Goal: Task Accomplishment & Management: Use online tool/utility

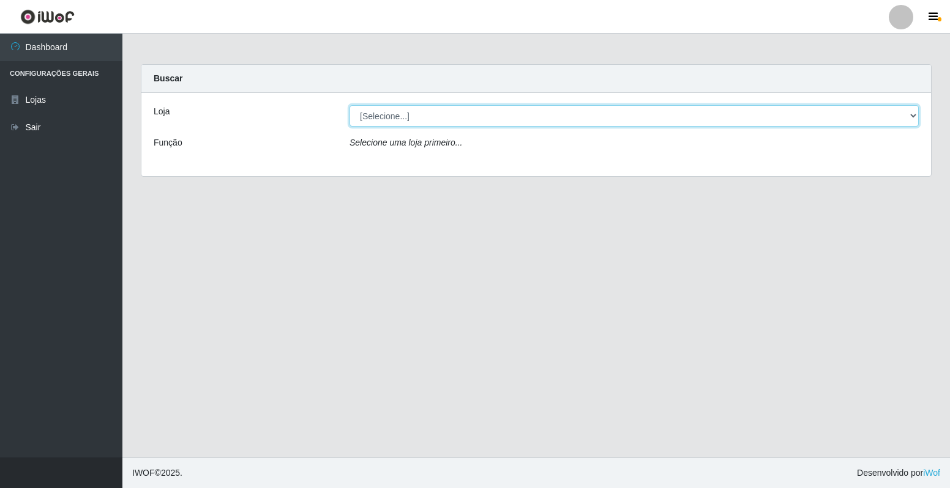
click at [907, 114] on select "[Selecione...] Extrabom - Loja 40 [GEOGRAPHIC_DATA]" at bounding box center [634, 115] width 569 height 21
select select "538"
click at [350, 105] on select "[Selecione...] Extrabom - Loja 40 [GEOGRAPHIC_DATA]" at bounding box center [634, 115] width 569 height 21
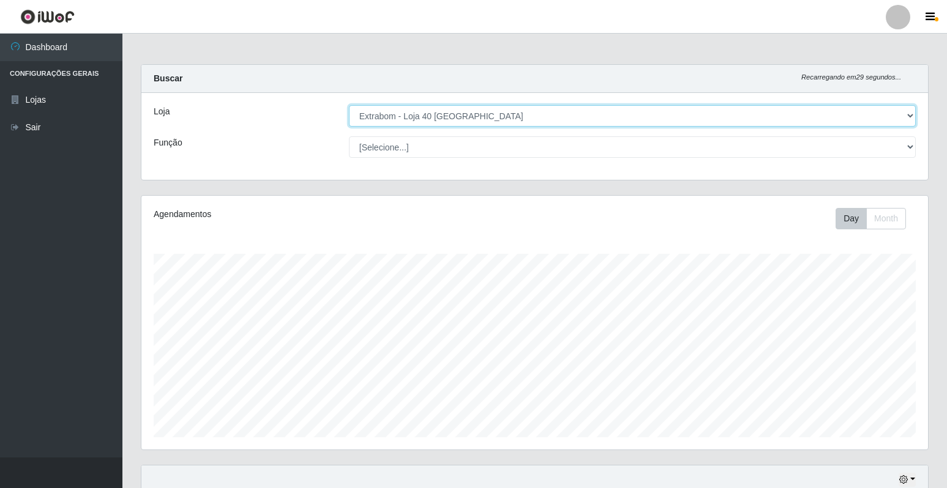
scroll to position [254, 787]
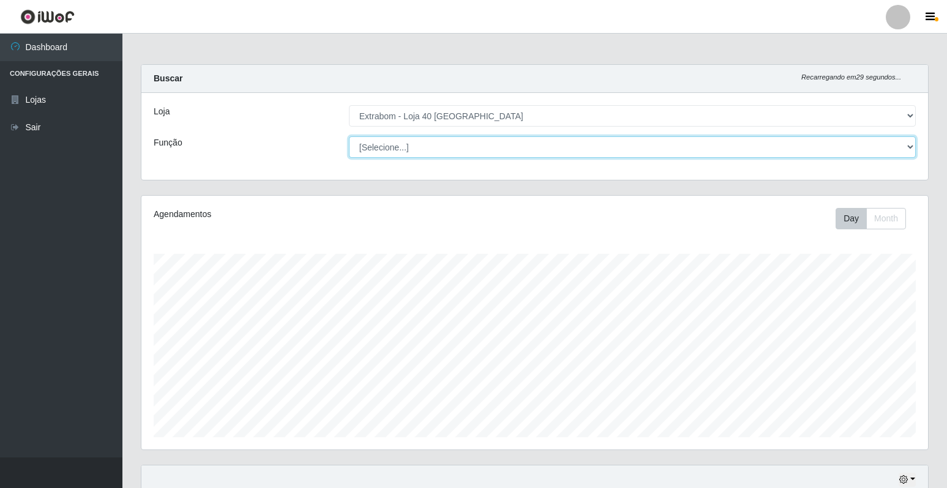
click at [908, 146] on select "[Selecione...] Repositor Repositor + Repositor ++" at bounding box center [632, 146] width 567 height 21
click at [349, 136] on select "[Selecione...] Repositor Repositor + Repositor ++" at bounding box center [632, 146] width 567 height 21
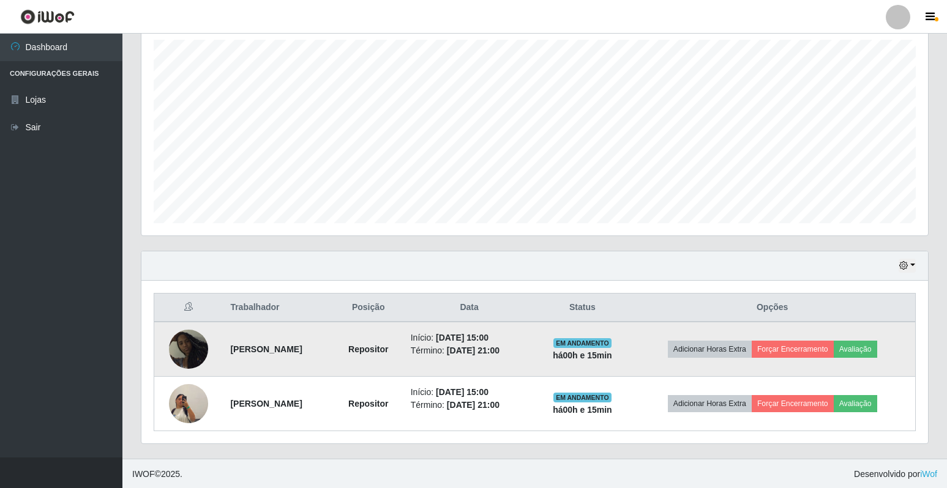
scroll to position [215, 0]
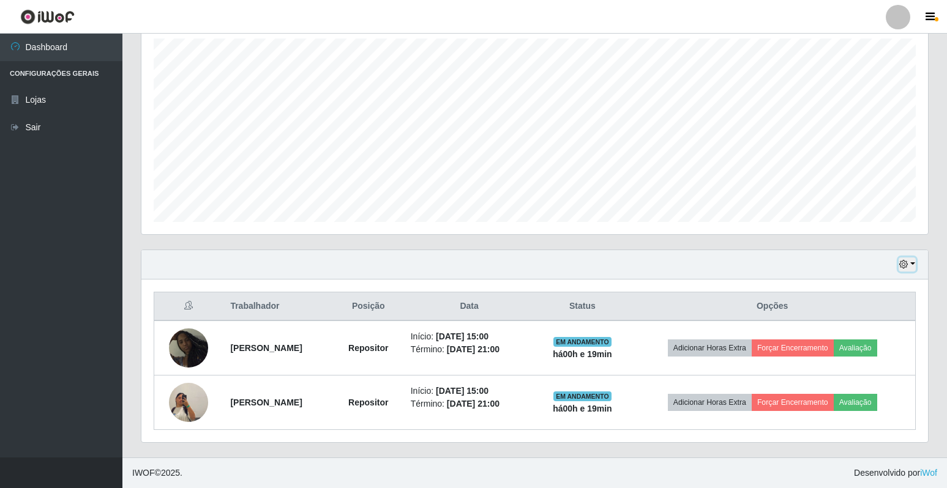
click at [910, 266] on button "button" at bounding box center [907, 265] width 17 height 14
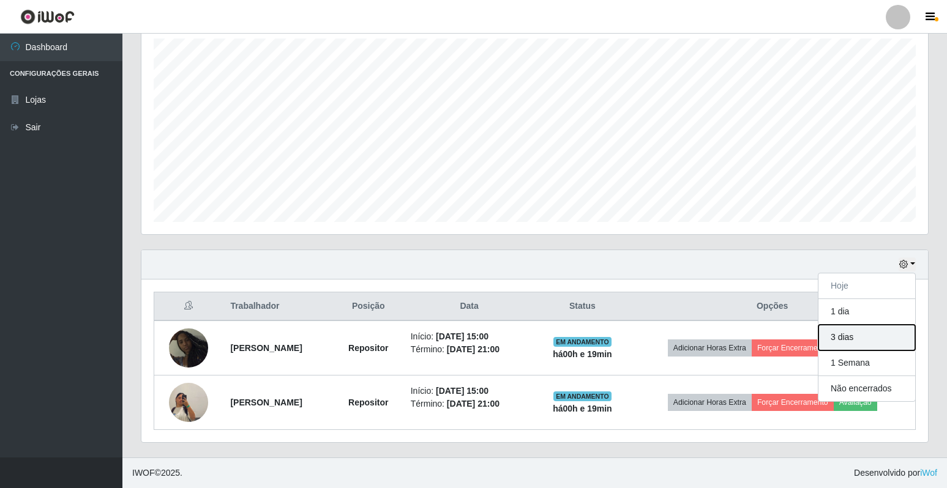
click at [848, 335] on button "3 dias" at bounding box center [866, 338] width 97 height 26
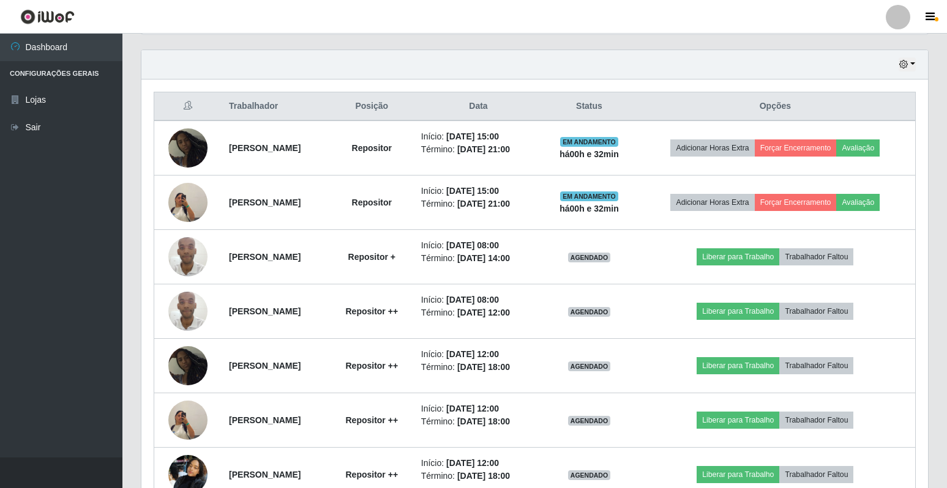
scroll to position [395, 0]
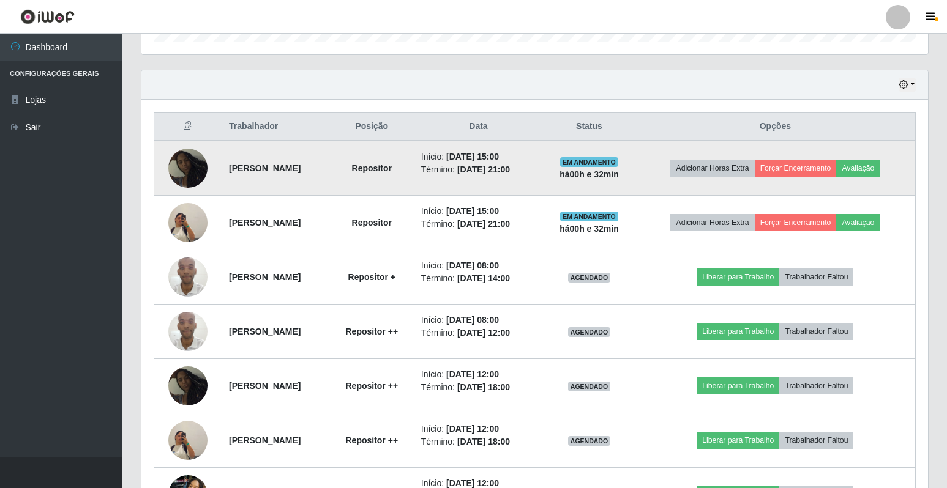
drag, startPoint x: 222, startPoint y: 168, endPoint x: 343, endPoint y: 167, distance: 121.8
click at [330, 167] on td "[PERSON_NAME]" at bounding box center [276, 168] width 108 height 55
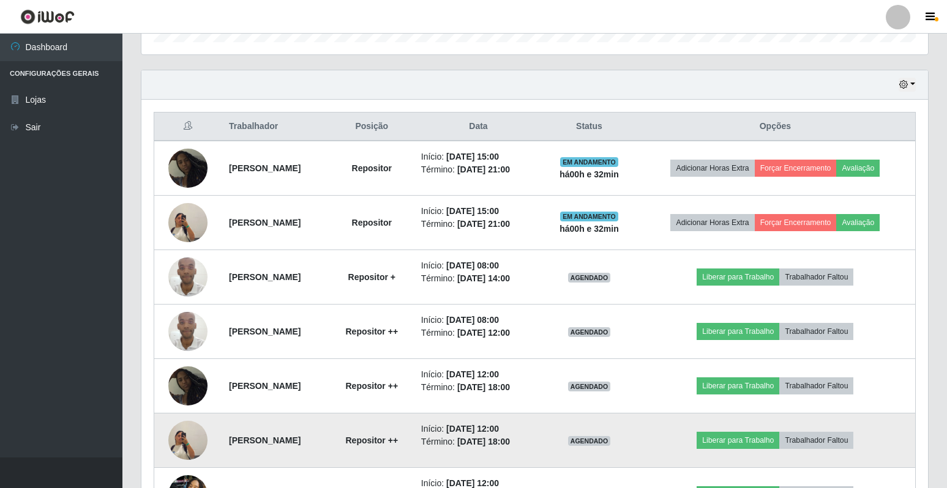
copy strong "[PERSON_NAME]"
